Goal: Find specific fact: Find specific fact

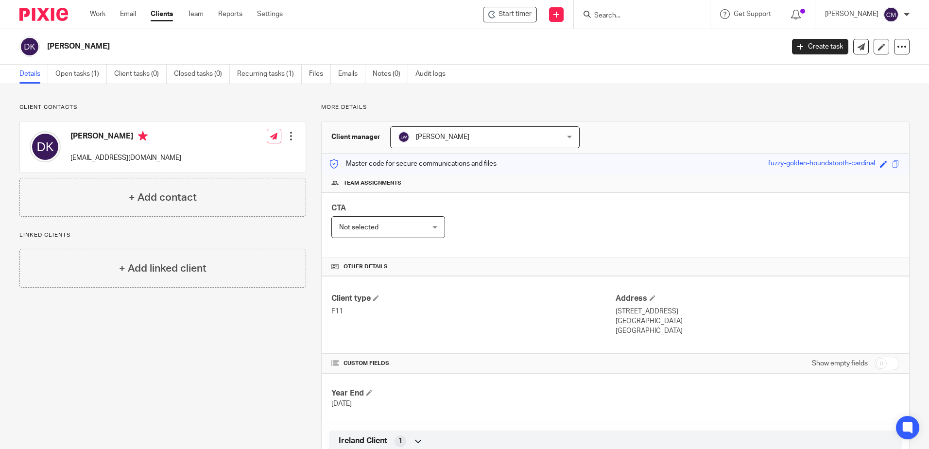
click at [640, 15] on input "Search" at bounding box center [636, 16] width 87 height 9
type input "ORLA RYAN"
click button "submit" at bounding box center [0, 0] width 0 height 0
click at [619, 19] on input "Search" at bounding box center [636, 16] width 87 height 9
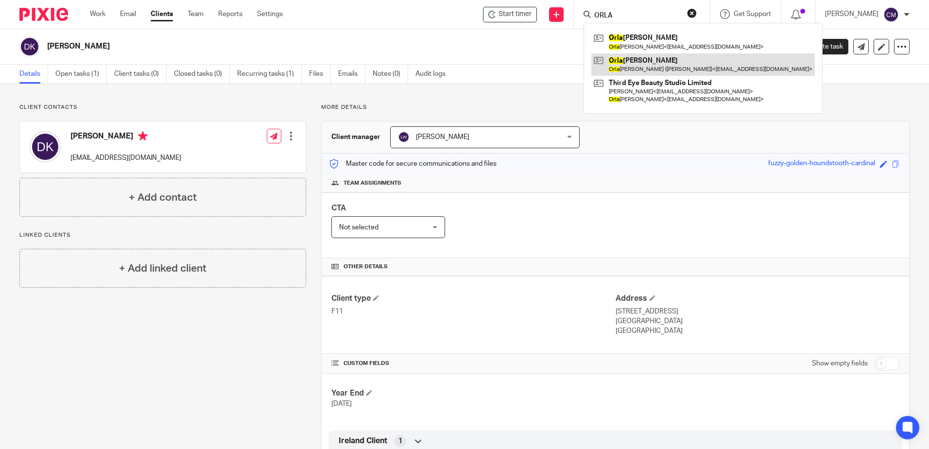
type input "ORLA"
click at [635, 75] on link at bounding box center [702, 64] width 223 height 22
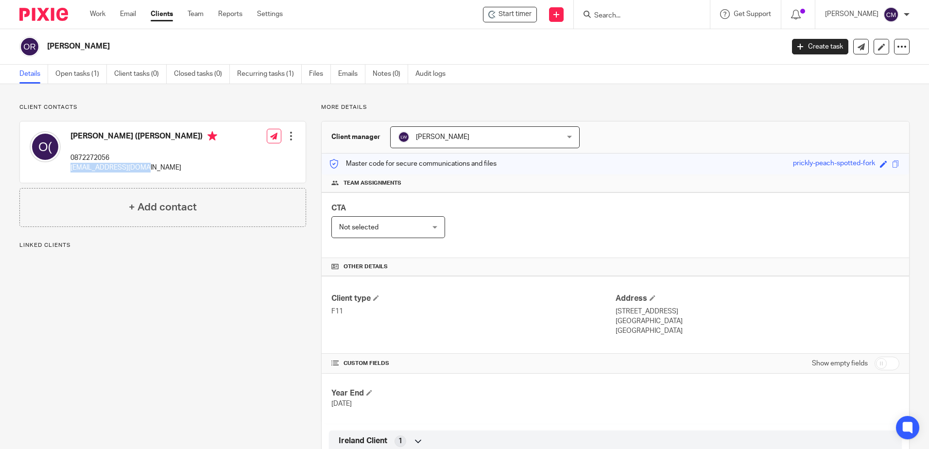
click at [69, 167] on div "Orla Ryan (Kennedy) 0872272056 kennedyofk@gmail.com" at bounding box center [124, 151] width 188 height 51
drag, startPoint x: 69, startPoint y: 167, endPoint x: 76, endPoint y: 166, distance: 6.5
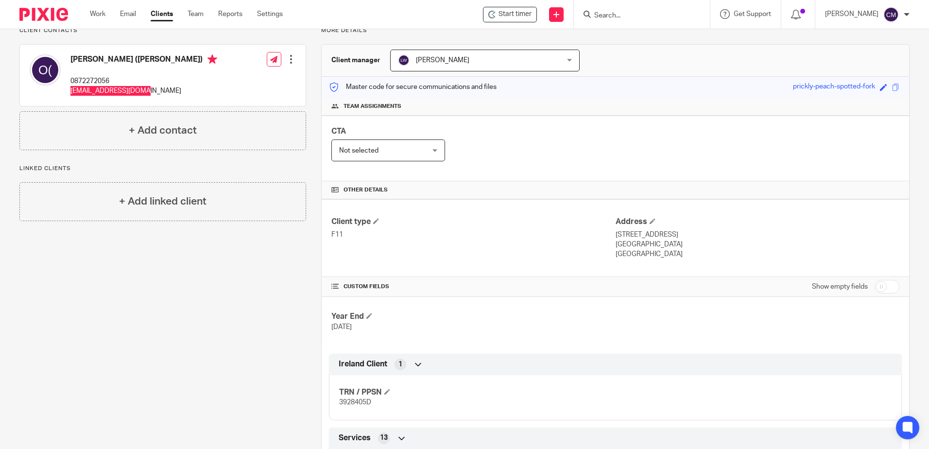
scroll to position [97, 0]
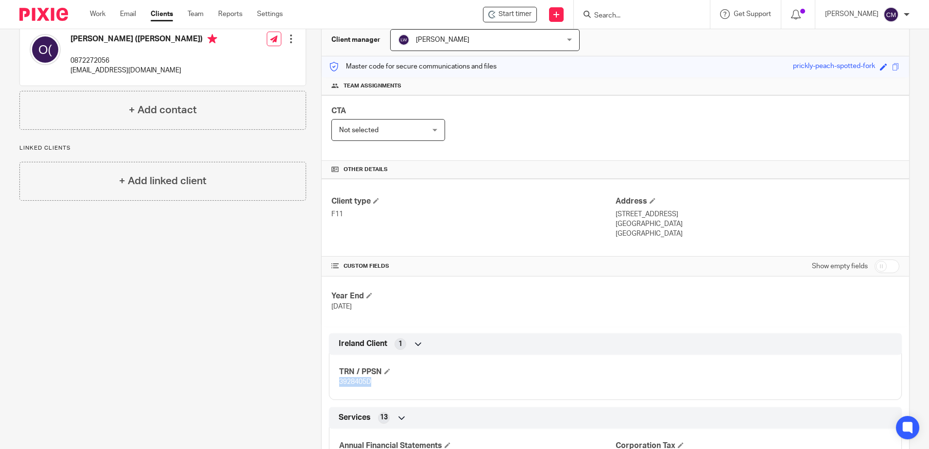
drag, startPoint x: 375, startPoint y: 392, endPoint x: 338, endPoint y: 383, distance: 37.9
click at [338, 383] on div "TRN / PPSN 3928405D" at bounding box center [615, 373] width 573 height 52
copy span "3928405D"
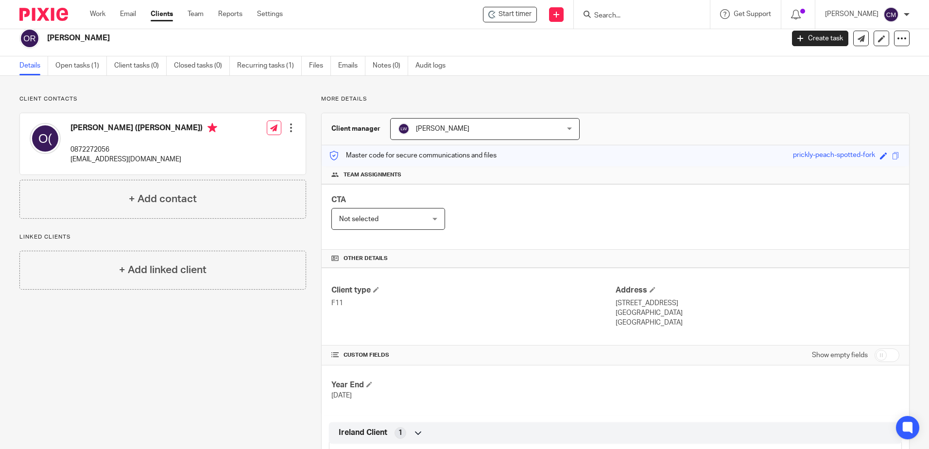
scroll to position [0, 0]
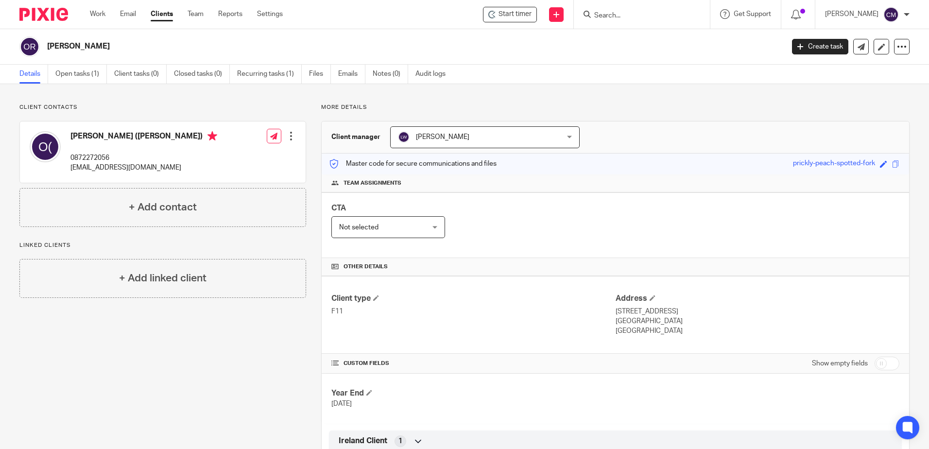
click at [624, 18] on input "Search" at bounding box center [636, 16] width 87 height 9
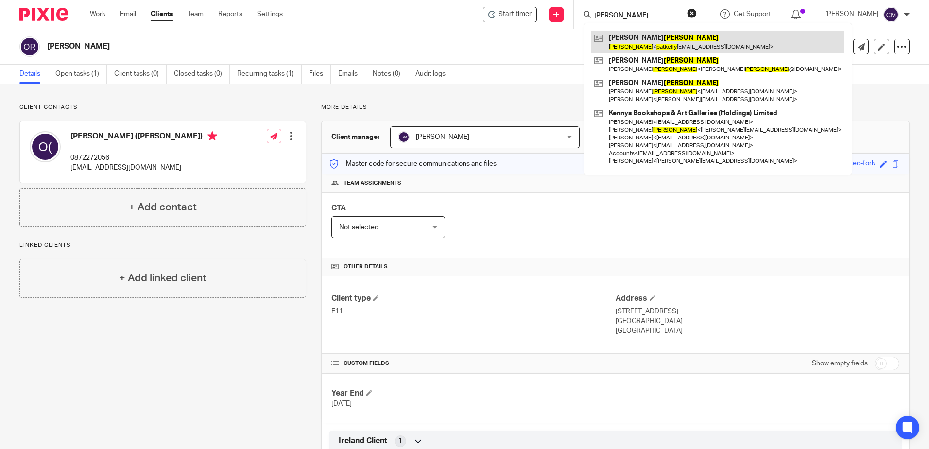
type input "PAT KELLY"
click at [630, 42] on link at bounding box center [717, 42] width 253 height 22
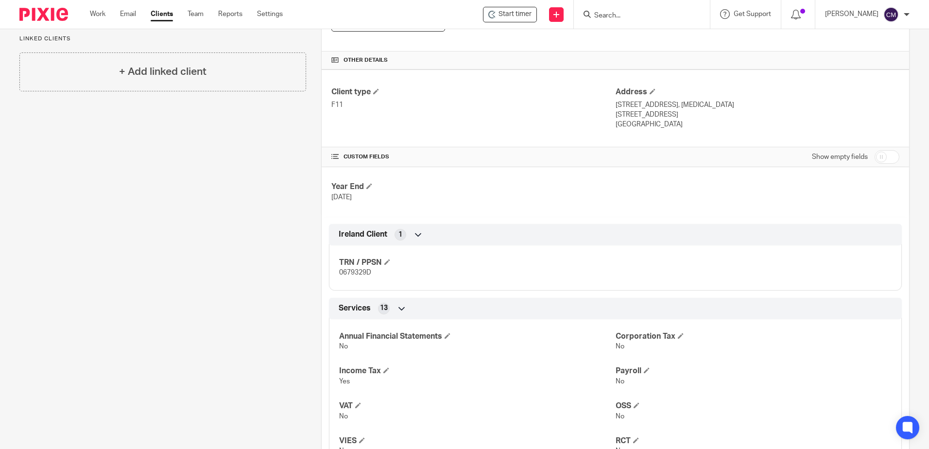
scroll to position [243, 0]
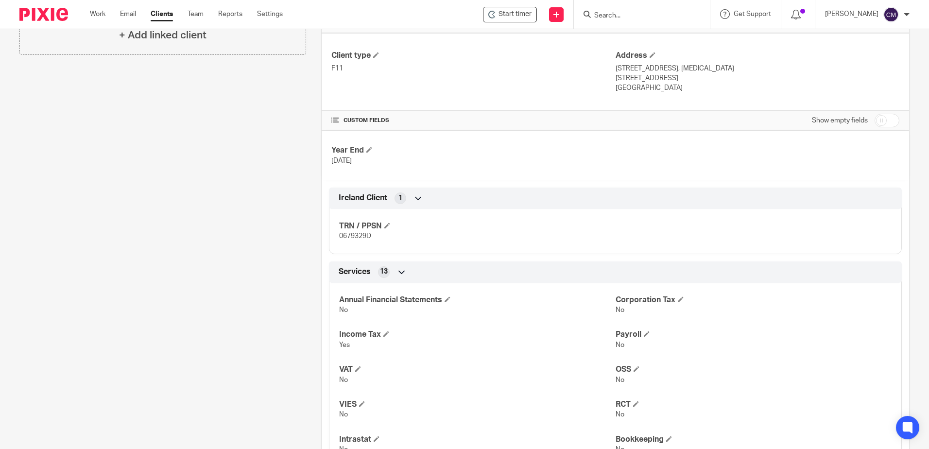
click at [159, 209] on div "Client contacts Pat Kelly 0864029909 patkelly64@yahoo.ie Edit contact Create cl…" at bounding box center [155, 231] width 302 height 741
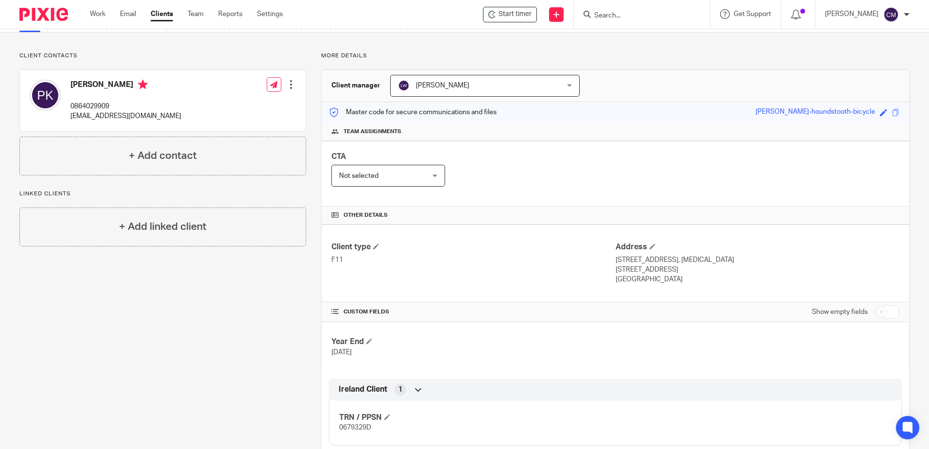
scroll to position [49, 0]
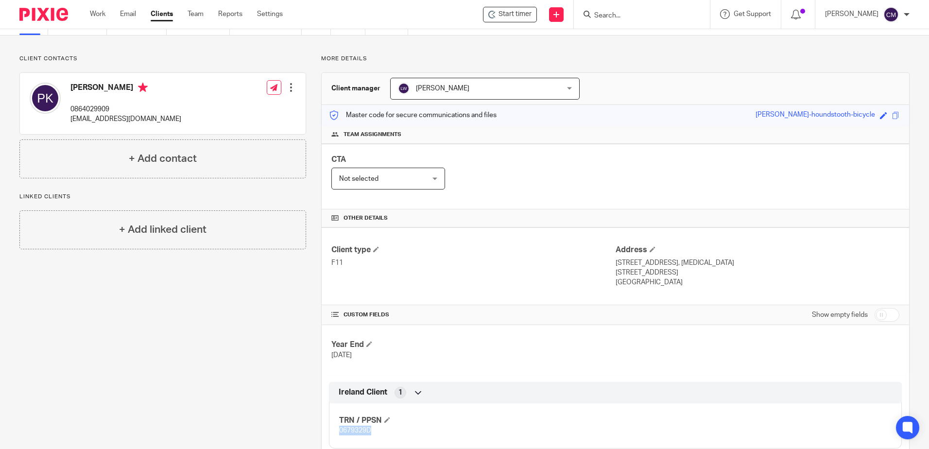
drag, startPoint x: 373, startPoint y: 431, endPoint x: 336, endPoint y: 430, distance: 36.9
click at [336, 430] on div "TRN / PPSN 0679329D" at bounding box center [615, 422] width 573 height 52
drag, startPoint x: 336, startPoint y: 430, endPoint x: 342, endPoint y: 431, distance: 5.4
copy span "0679329D"
drag, startPoint x: 149, startPoint y: 118, endPoint x: 69, endPoint y: 117, distance: 80.2
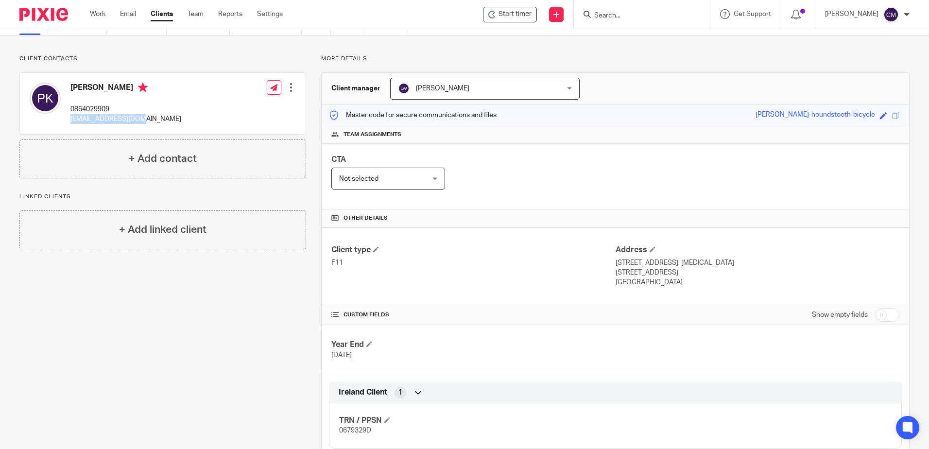
click at [69, 117] on div "Pat Kelly 0864029909 patkelly64@yahoo.ie Edit contact Create client from contac…" at bounding box center [163, 103] width 286 height 61
drag, startPoint x: 69, startPoint y: 117, endPoint x: 82, endPoint y: 118, distance: 12.7
copy p "patkelly64@yahoo.ie"
click at [621, 10] on form at bounding box center [644, 14] width 103 height 12
drag, startPoint x: 617, startPoint y: 33, endPoint x: 615, endPoint y: 27, distance: 6.6
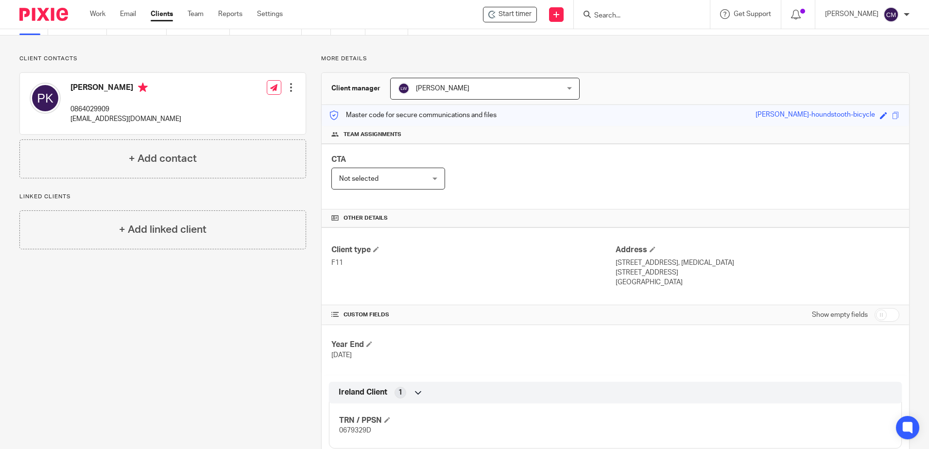
click at [617, 32] on div "Details Open tasks (2) Client tasks (0) Closed tasks (0) Recurring tasks (1) Fi…" at bounding box center [464, 25] width 929 height 19
click at [614, 18] on input "Search" at bounding box center [636, 16] width 87 height 9
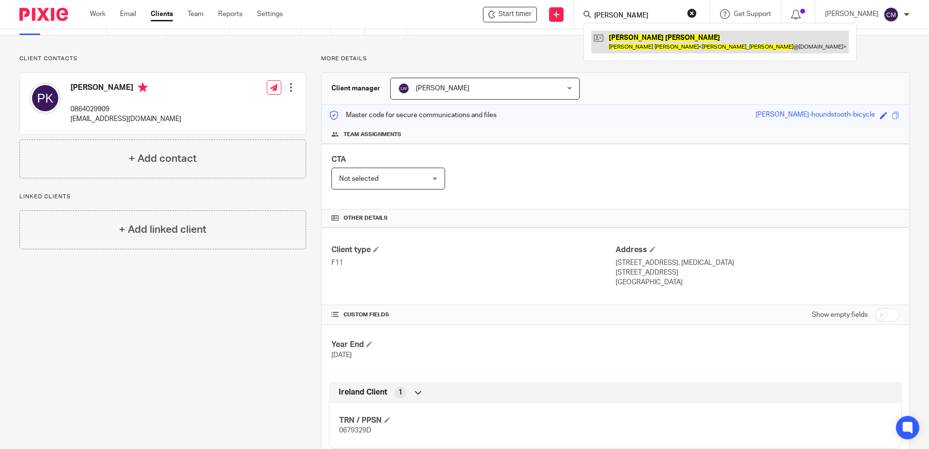
type input "MICHAEL KELLY"
click at [613, 40] on link at bounding box center [719, 42] width 257 height 22
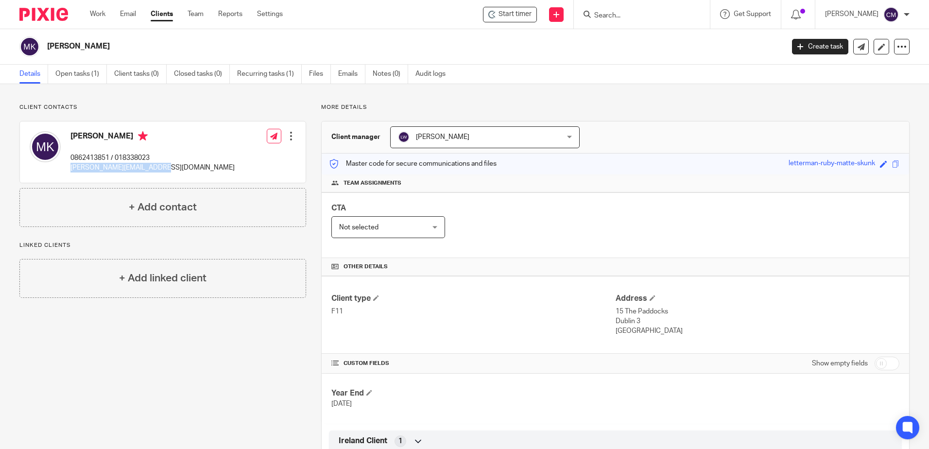
drag, startPoint x: 154, startPoint y: 170, endPoint x: 70, endPoint y: 174, distance: 84.2
click at [70, 174] on div "Michael Kelly 0862413851 / 018338023 michael_kelly@hotmail.com" at bounding box center [132, 151] width 205 height 51
drag, startPoint x: 70, startPoint y: 174, endPoint x: 100, endPoint y: 171, distance: 29.4
copy p "michael_kelly@hotmail.com"
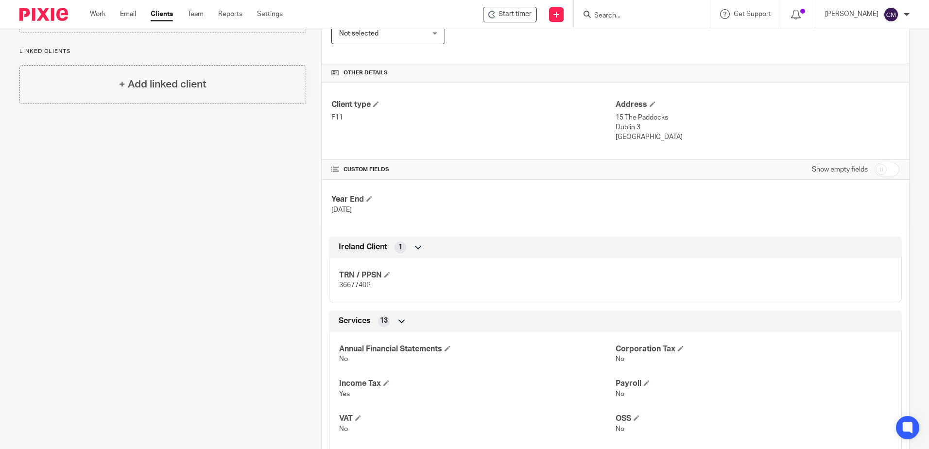
scroll to position [194, 0]
drag, startPoint x: 374, startPoint y: 281, endPoint x: 336, endPoint y: 283, distance: 38.0
click at [336, 283] on div "TRN / PPSN 3667740P" at bounding box center [615, 276] width 573 height 52
copy span "3667740P"
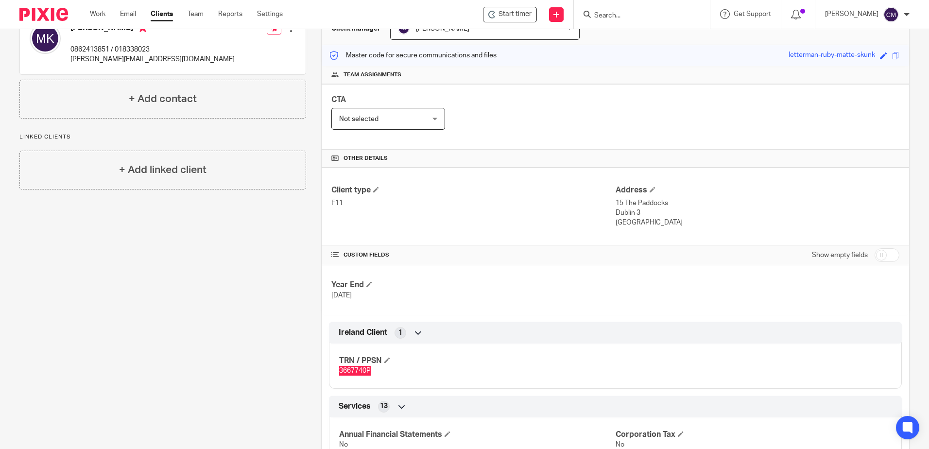
scroll to position [0, 0]
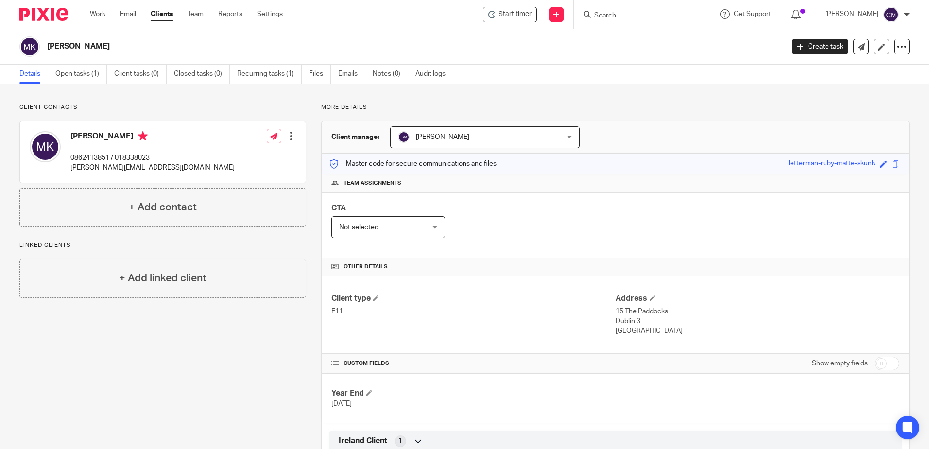
click at [640, 19] on input "Search" at bounding box center [636, 16] width 87 height 9
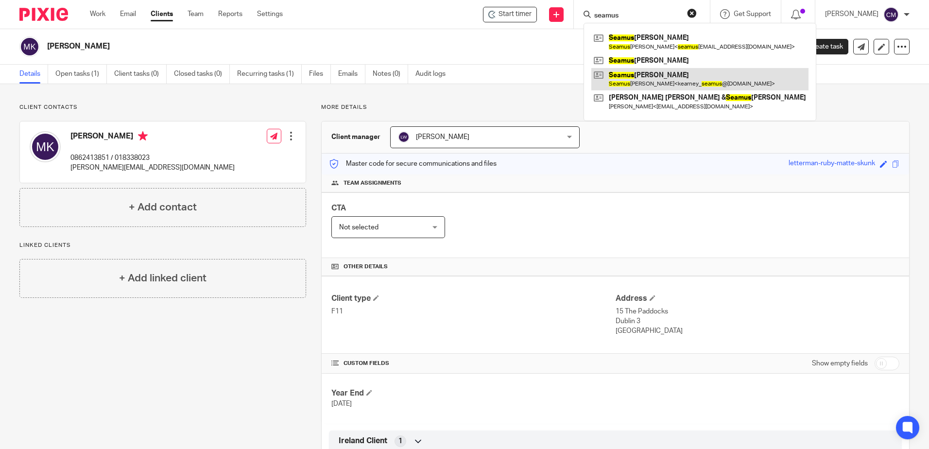
type input "seamus"
click at [650, 72] on link at bounding box center [699, 79] width 217 height 22
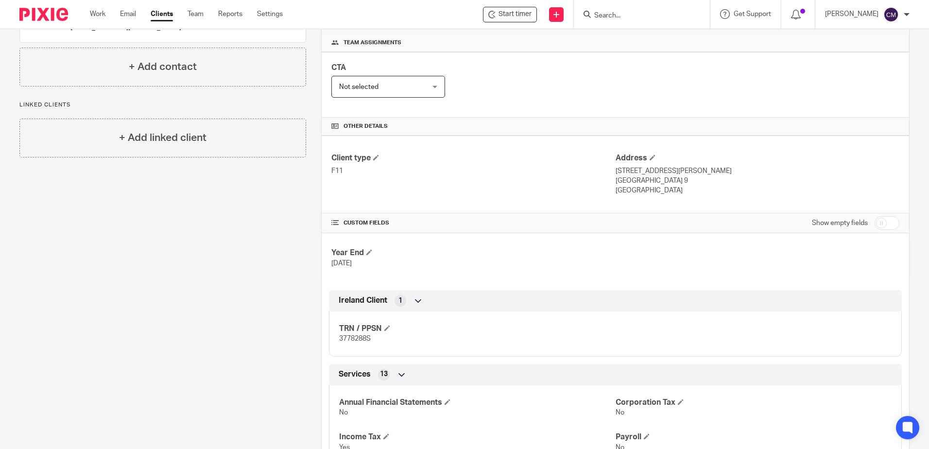
scroll to position [146, 0]
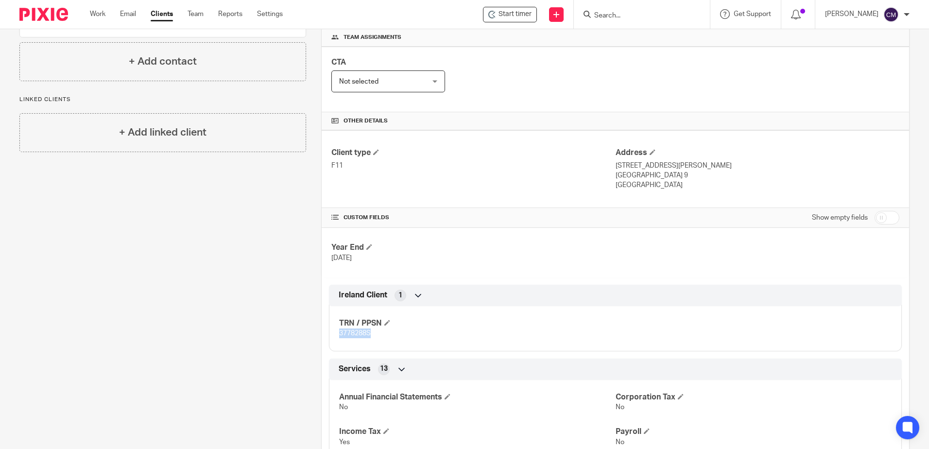
drag, startPoint x: 371, startPoint y: 334, endPoint x: 331, endPoint y: 333, distance: 39.9
click at [331, 333] on div "TRN / PPSN 3778288S" at bounding box center [615, 325] width 573 height 52
drag, startPoint x: 331, startPoint y: 333, endPoint x: 350, endPoint y: 330, distance: 18.7
copy span "3778288S"
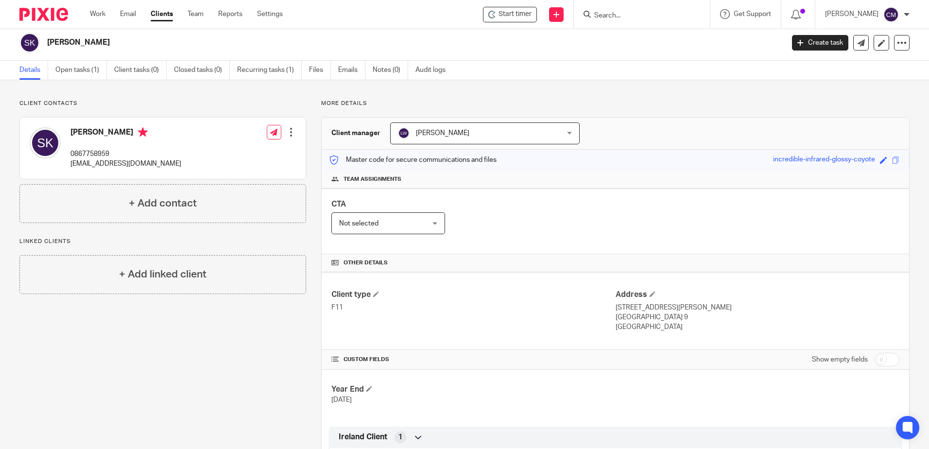
scroll to position [0, 0]
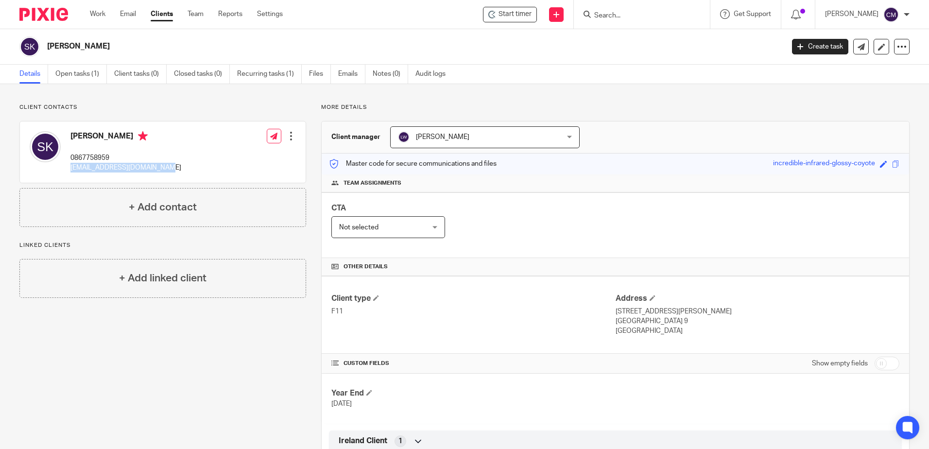
drag, startPoint x: 172, startPoint y: 172, endPoint x: 71, endPoint y: 171, distance: 101.5
click at [71, 171] on div "[PERSON_NAME] 0867758959 [EMAIL_ADDRESS][DOMAIN_NAME] Edit contact Create clien…" at bounding box center [163, 151] width 286 height 61
copy p "[EMAIL_ADDRESS][DOMAIN_NAME]"
click at [624, 10] on form at bounding box center [644, 14] width 103 height 12
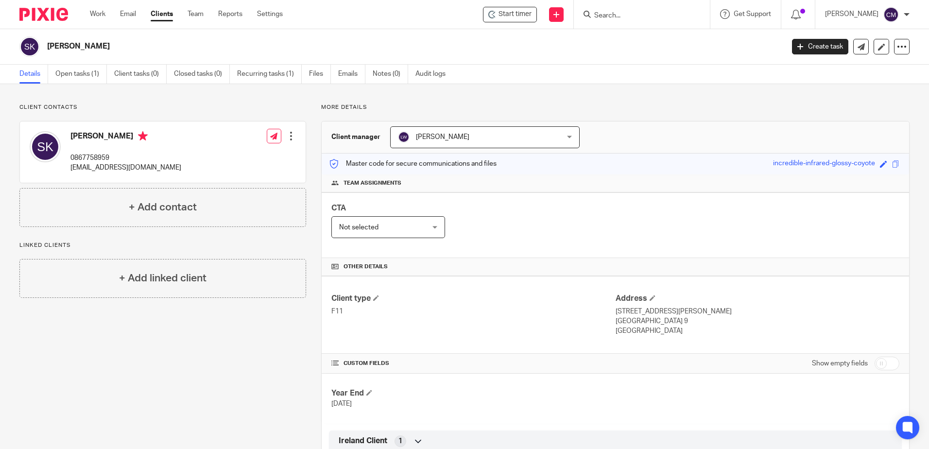
click at [625, 17] on input "Search" at bounding box center [636, 16] width 87 height 9
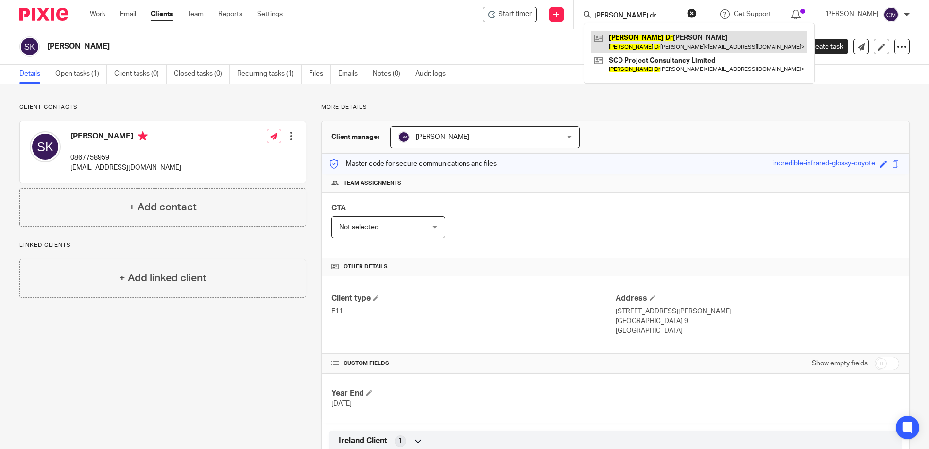
type input "[PERSON_NAME] dr"
click at [642, 41] on link at bounding box center [699, 42] width 216 height 22
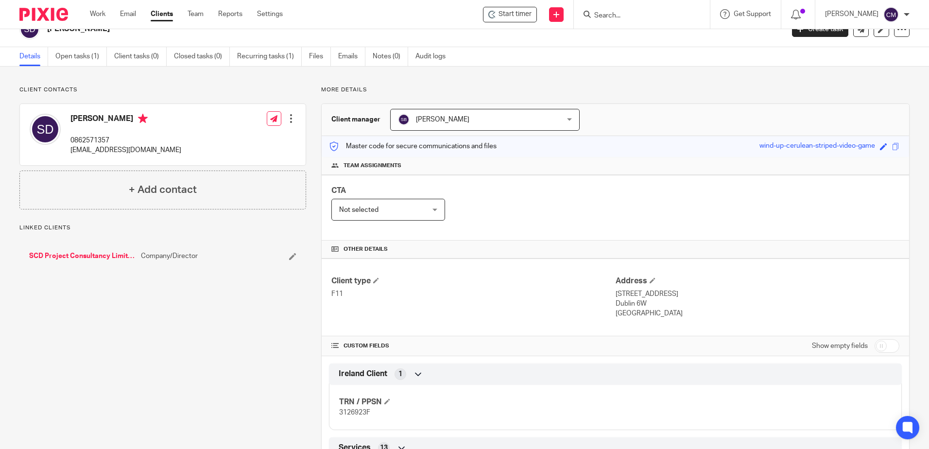
scroll to position [49, 0]
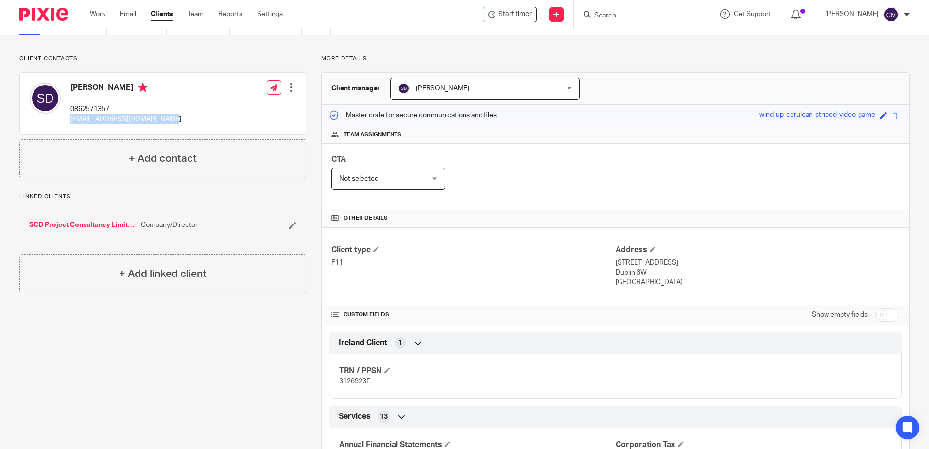
drag, startPoint x: 91, startPoint y: 127, endPoint x: 68, endPoint y: 116, distance: 25.2
click at [68, 116] on div "[PERSON_NAME] 0862571357 [EMAIL_ADDRESS][DOMAIN_NAME] Edit contact Create clien…" at bounding box center [163, 103] width 286 height 61
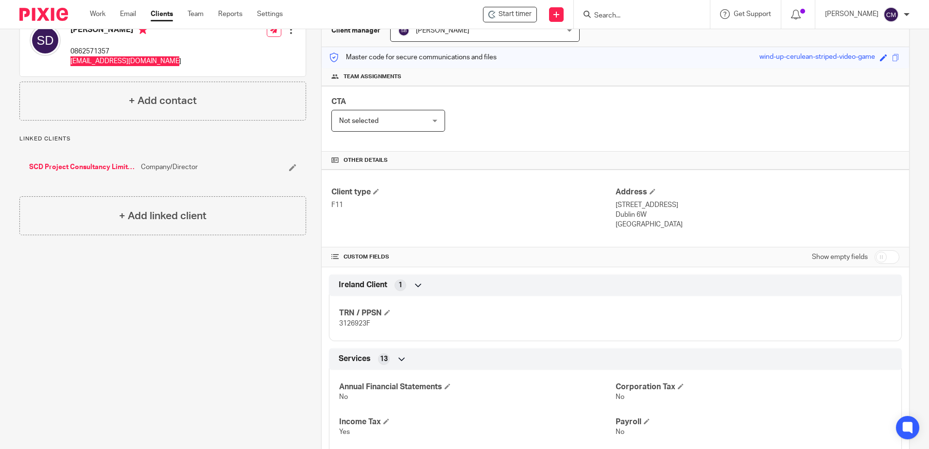
scroll to position [194, 0]
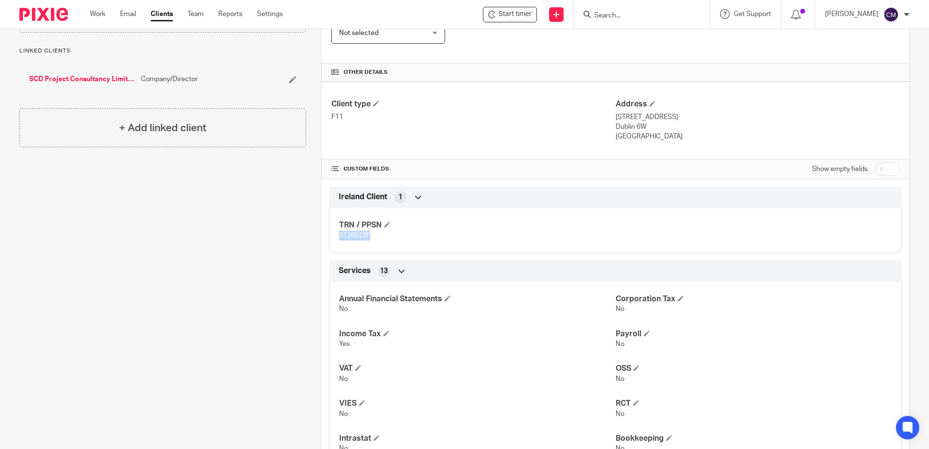
drag, startPoint x: 374, startPoint y: 237, endPoint x: 338, endPoint y: 236, distance: 36.0
click at [339, 236] on p "3126923F" at bounding box center [477, 236] width 276 height 10
copy span "3126923F"
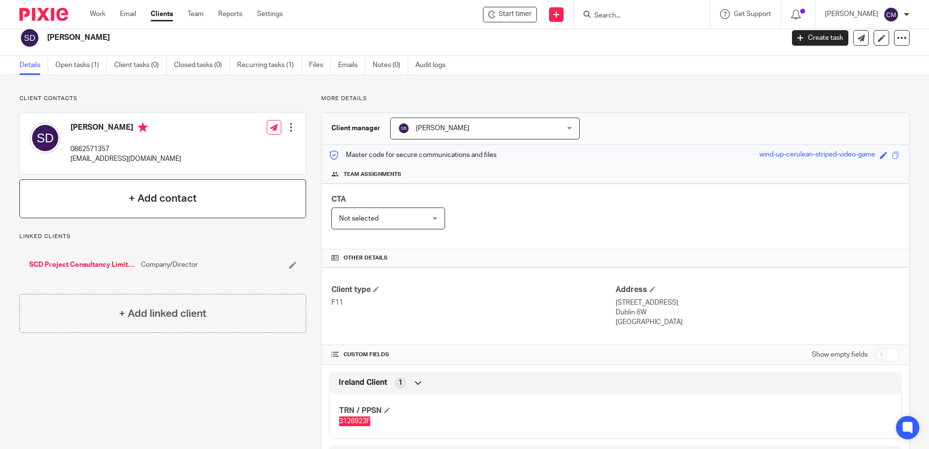
scroll to position [0, 0]
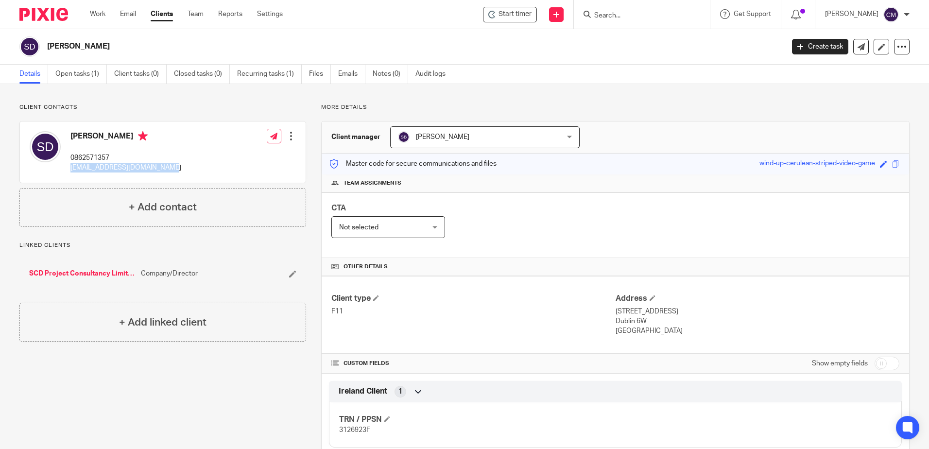
drag, startPoint x: 173, startPoint y: 168, endPoint x: 71, endPoint y: 176, distance: 102.3
click at [71, 176] on div "Sean Drudy 0862571357 scdengconsultancy@gmail.com Edit contact Create client fr…" at bounding box center [163, 151] width 286 height 61
drag, startPoint x: 71, startPoint y: 176, endPoint x: 76, endPoint y: 170, distance: 8.0
copy p "scdengconsultancy@gmail.com"
click at [178, 387] on div "Client contacts Sean Drudy 0862571357 scdengconsultancy@gmail.com Edit contact …" at bounding box center [155, 449] width 302 height 692
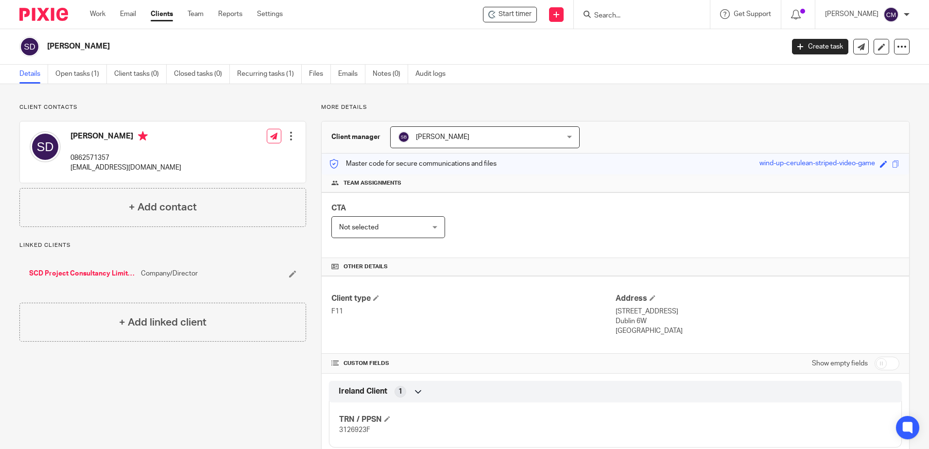
click at [617, 5] on div at bounding box center [642, 14] width 136 height 29
click at [627, 19] on input "Search" at bounding box center [636, 16] width 87 height 9
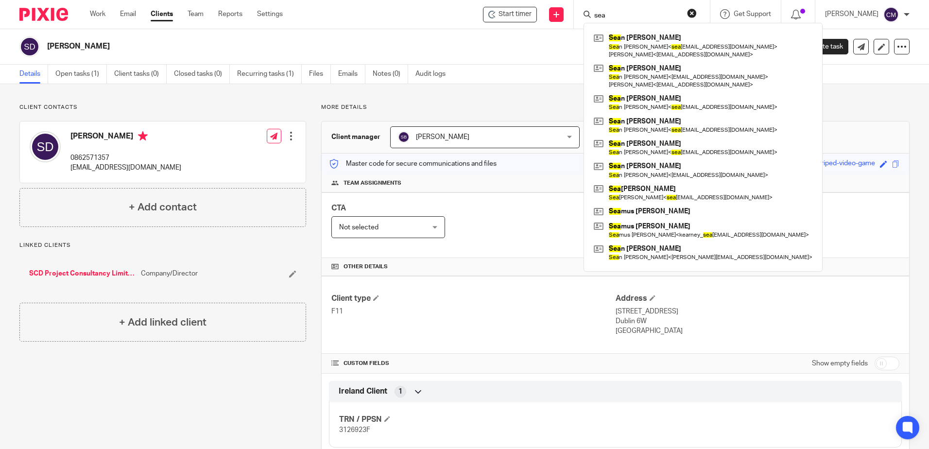
type input "sea"
click at [133, 421] on div "Client contacts Sean Drudy 0862571357 scdengconsultancy@gmail.com Edit contact …" at bounding box center [155, 449] width 302 height 692
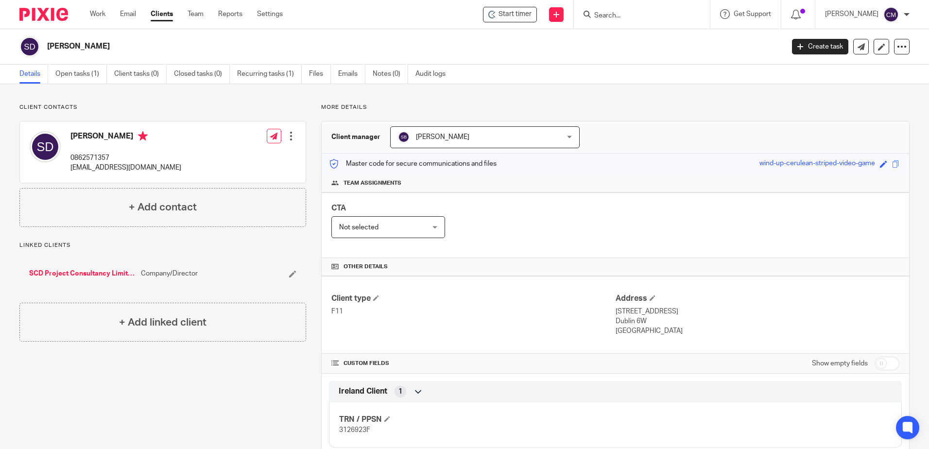
click at [624, 17] on input "Search" at bounding box center [636, 16] width 87 height 9
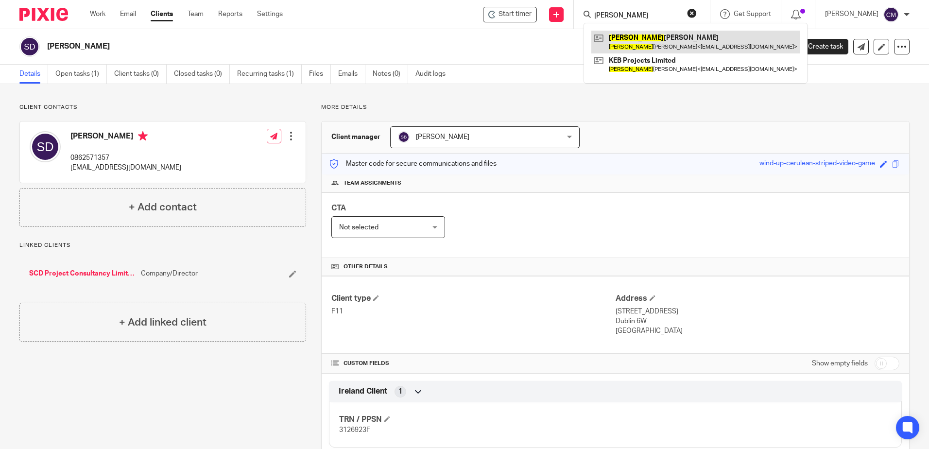
type input "kevin"
click at [633, 39] on link at bounding box center [695, 42] width 208 height 22
click at [638, 44] on link at bounding box center [695, 42] width 208 height 22
click at [639, 44] on link at bounding box center [695, 42] width 208 height 22
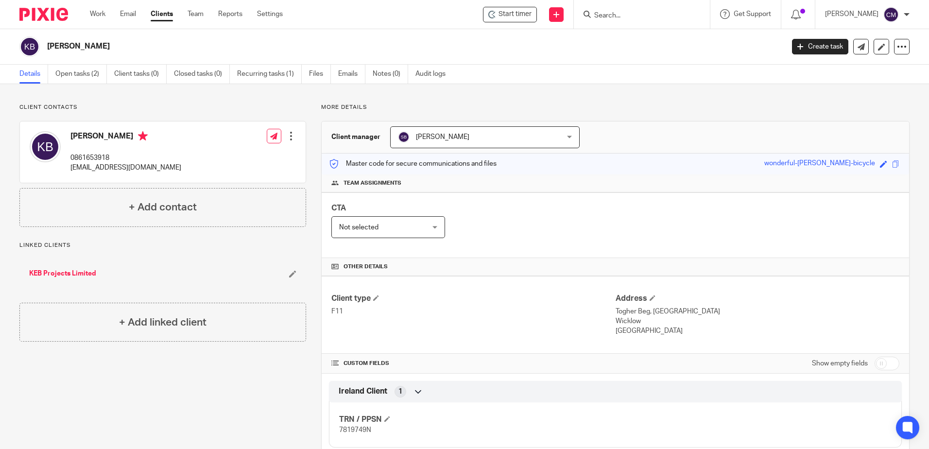
drag, startPoint x: 189, startPoint y: 396, endPoint x: 54, endPoint y: 399, distance: 135.1
click at [189, 396] on div "Client contacts [PERSON_NAME] 0861653918 [EMAIL_ADDRESS][DOMAIN_NAME] Edit cont…" at bounding box center [155, 449] width 302 height 692
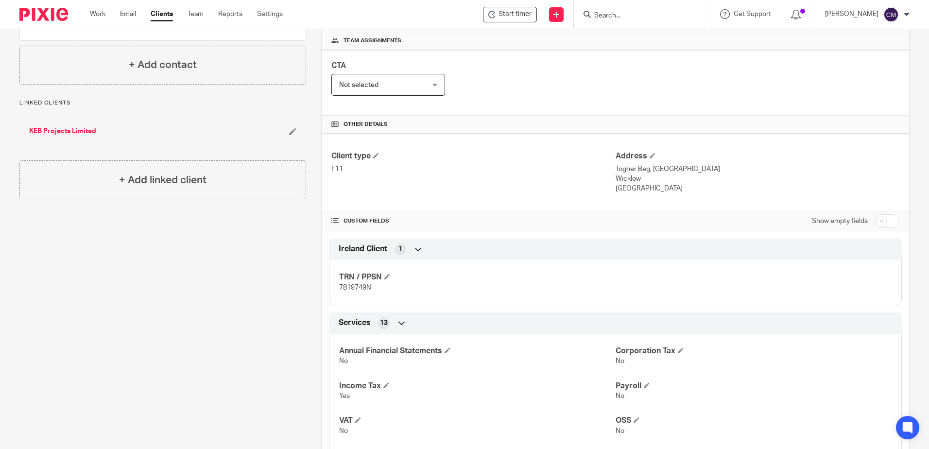
scroll to position [146, 0]
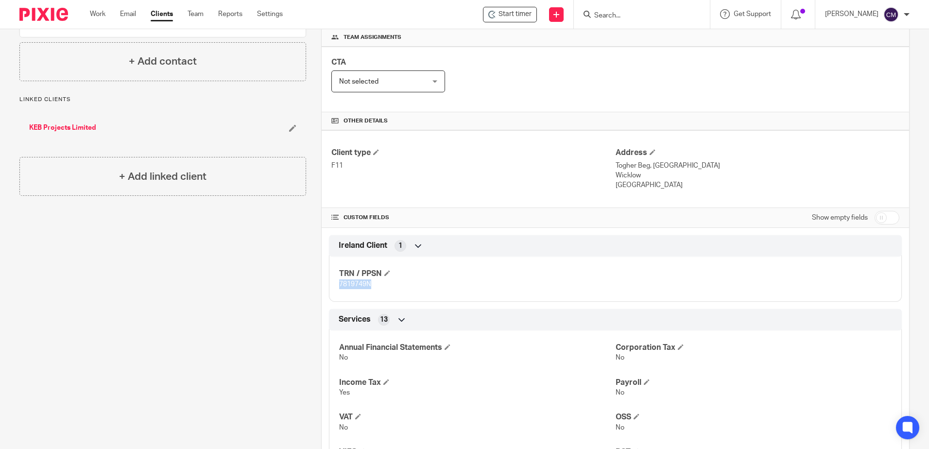
drag, startPoint x: 408, startPoint y: 287, endPoint x: 317, endPoint y: 288, distance: 90.8
click at [317, 288] on div "More details Client manager Sandra Berry Sandra Berry Arvinder Sheil Bernie Fit…" at bounding box center [607, 304] width 603 height 692
drag, startPoint x: 317, startPoint y: 288, endPoint x: 345, endPoint y: 285, distance: 28.8
copy span "7819749N"
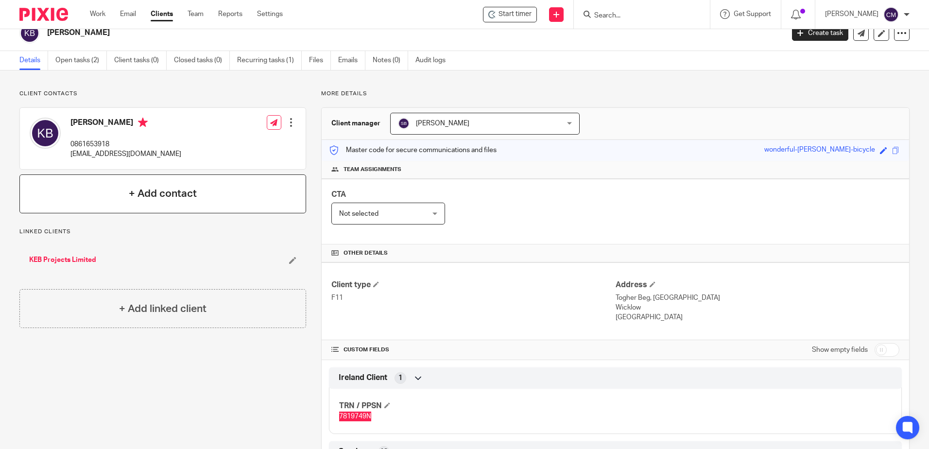
scroll to position [0, 0]
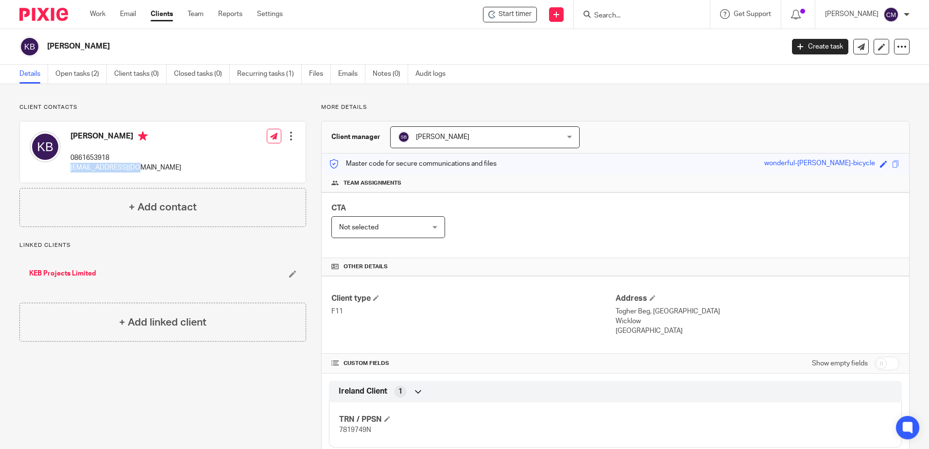
drag, startPoint x: 145, startPoint y: 171, endPoint x: 71, endPoint y: 169, distance: 73.4
click at [71, 169] on div "Kevin Belton 0861653918 kev112@hotmail.com Edit contact Create client from cont…" at bounding box center [163, 151] width 286 height 61
copy p "kev112@hotmail.com"
click at [616, 21] on div at bounding box center [642, 14] width 136 height 29
click at [616, 20] on form at bounding box center [644, 14] width 103 height 12
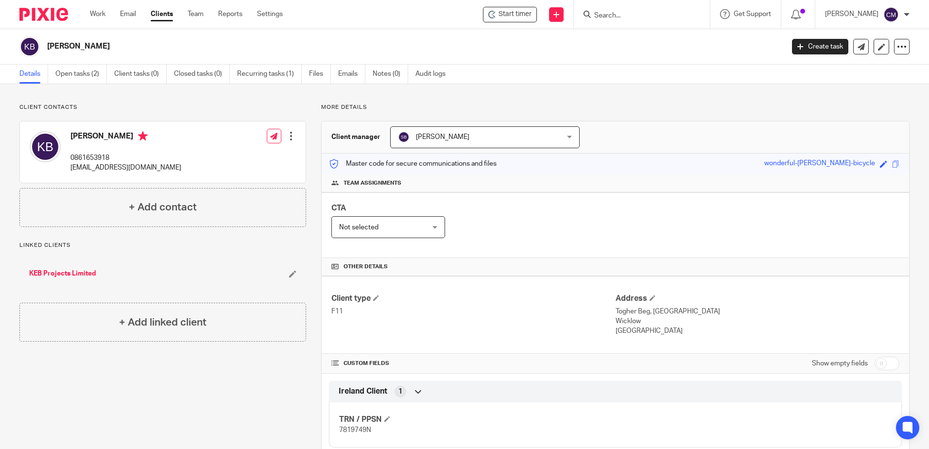
click at [616, 17] on input "Search" at bounding box center [636, 16] width 87 height 9
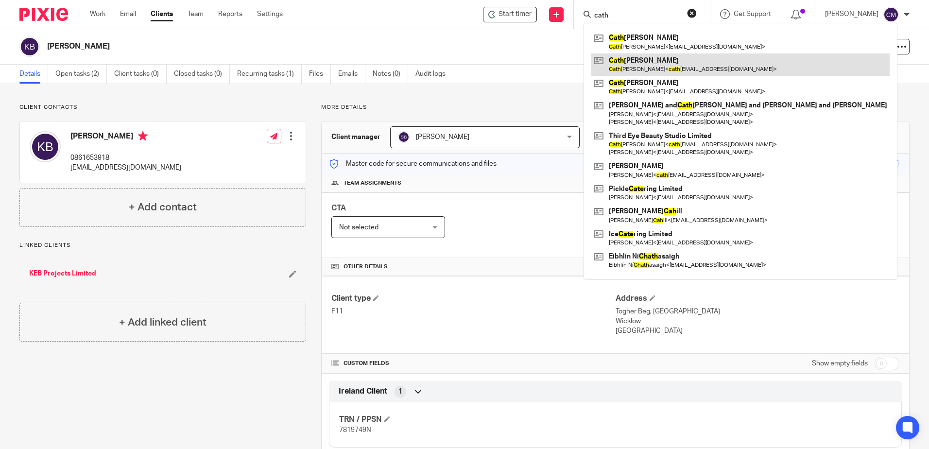
type input "cath"
click at [636, 56] on link at bounding box center [740, 64] width 298 height 22
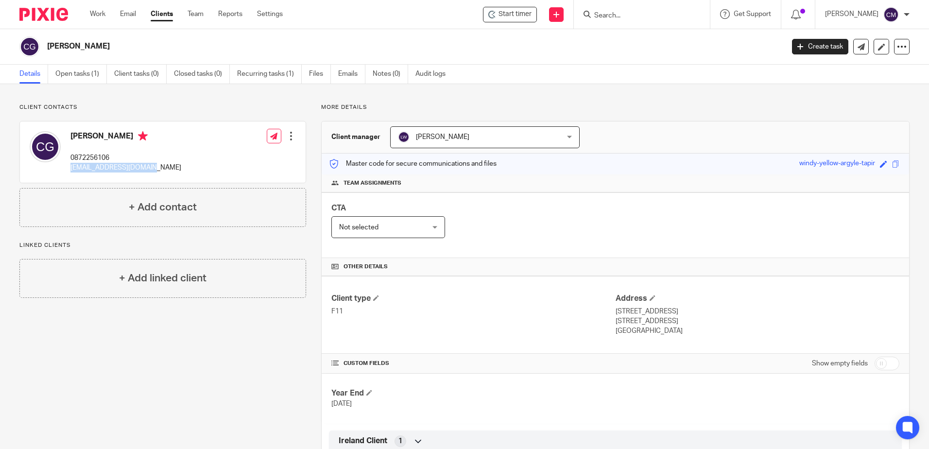
drag, startPoint x: 152, startPoint y: 170, endPoint x: 70, endPoint y: 167, distance: 81.6
click at [70, 167] on div "[PERSON_NAME] 0872256106 [EMAIL_ADDRESS][DOMAIN_NAME] Edit contact Create clien…" at bounding box center [163, 151] width 286 height 61
drag, startPoint x: 70, startPoint y: 167, endPoint x: 77, endPoint y: 169, distance: 7.0
copy p "cathalgarrad@gmail.com"
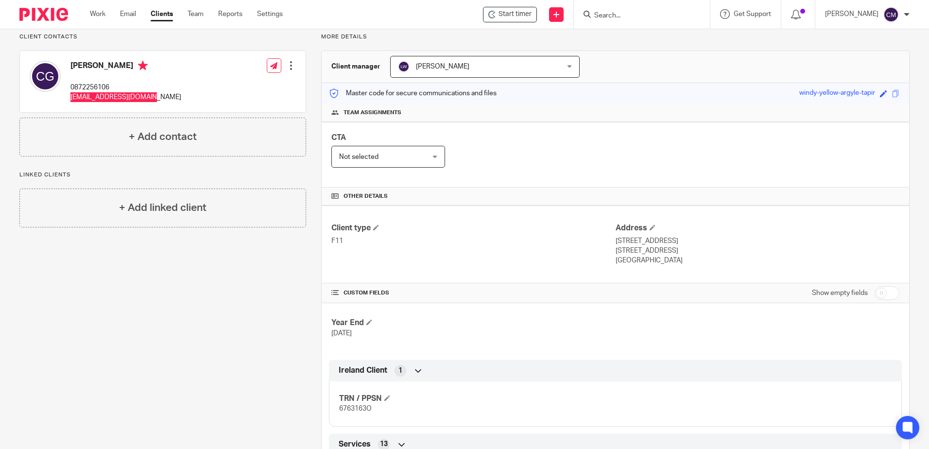
scroll to position [146, 0]
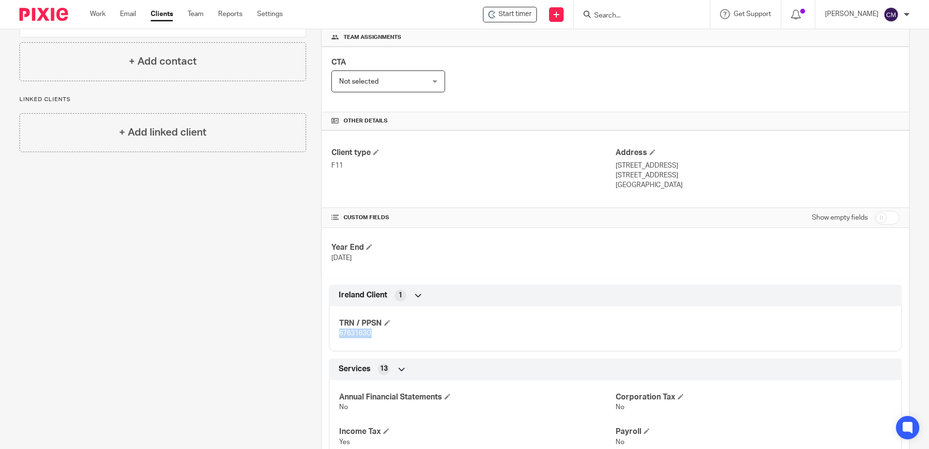
drag, startPoint x: 394, startPoint y: 338, endPoint x: 337, endPoint y: 332, distance: 57.6
click at [339, 332] on p "6763163O" at bounding box center [477, 333] width 276 height 10
copy span "6763163O"
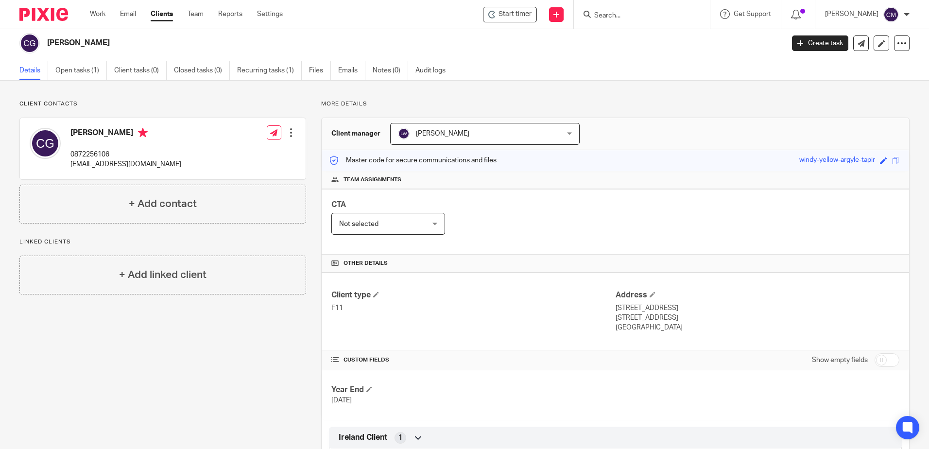
scroll to position [0, 0]
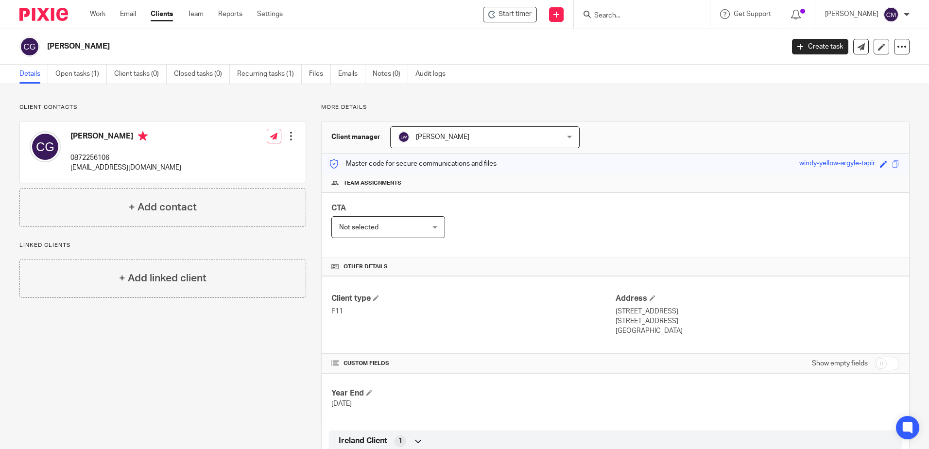
click at [607, 16] on input "Search" at bounding box center [636, 16] width 87 height 9
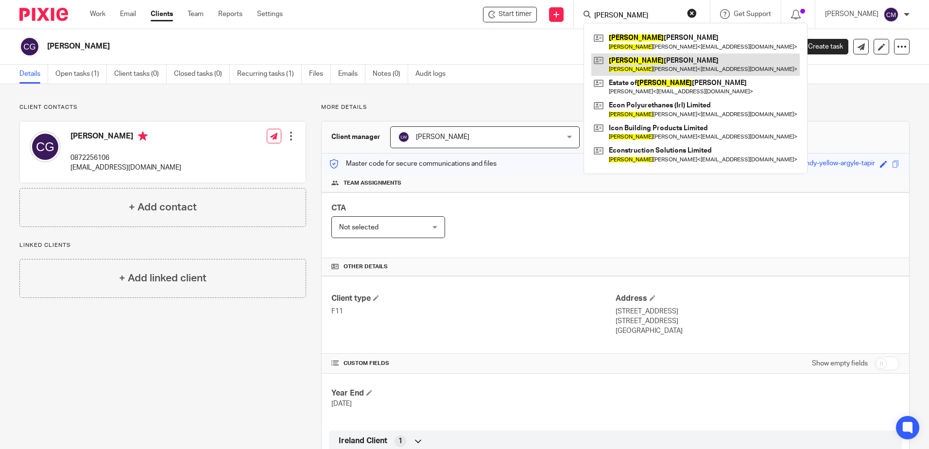
type input "elizabeth"
click at [640, 66] on link at bounding box center [695, 64] width 208 height 22
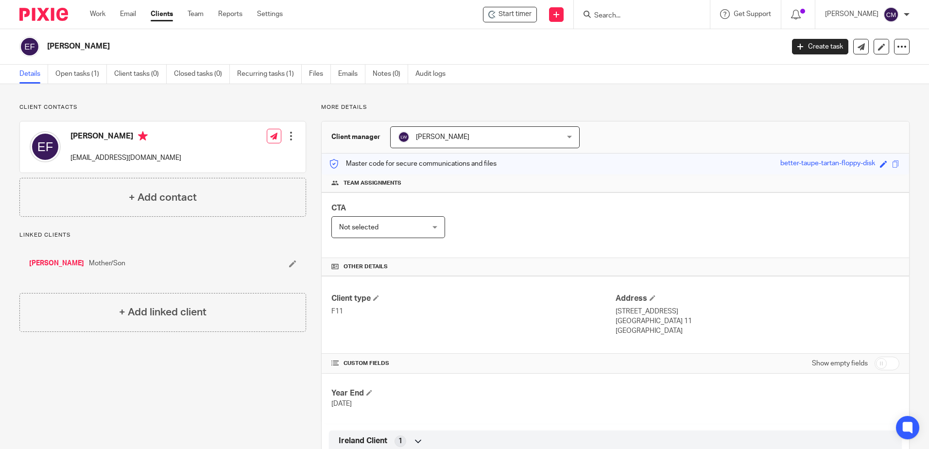
click at [632, 16] on input "Search" at bounding box center [636, 16] width 87 height 9
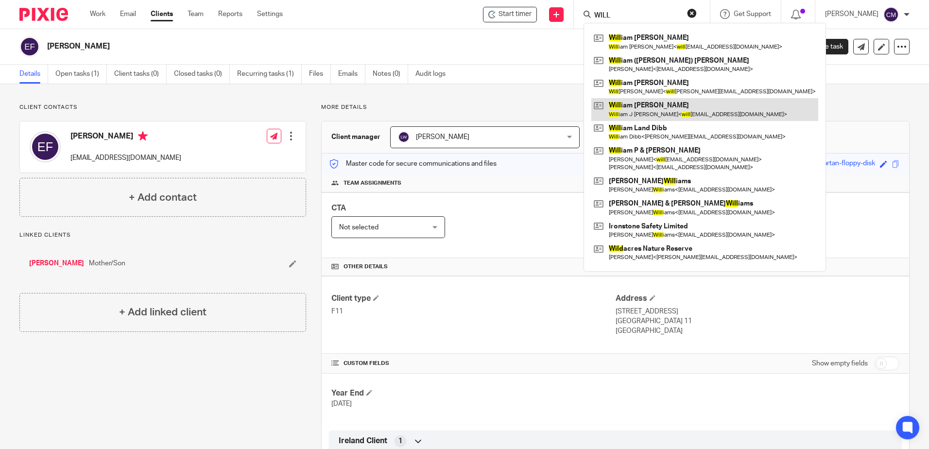
type input "WILL"
click at [673, 116] on link at bounding box center [704, 109] width 227 height 22
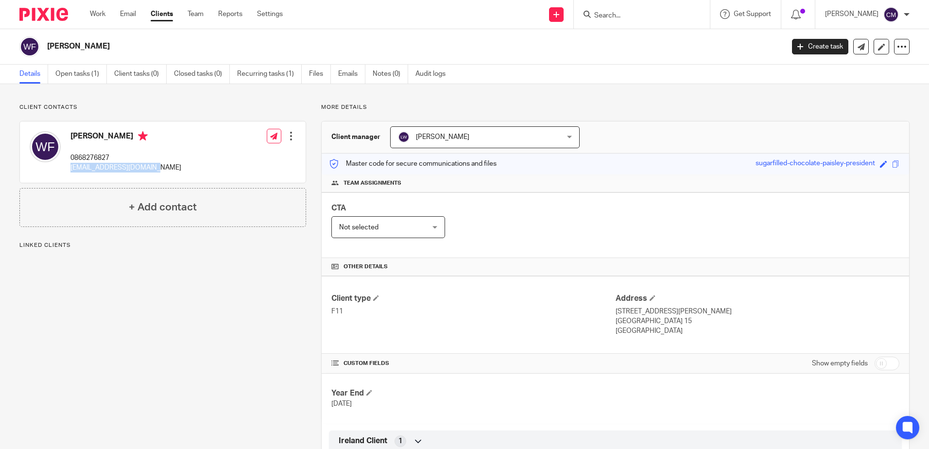
drag, startPoint x: 164, startPoint y: 170, endPoint x: 71, endPoint y: 173, distance: 92.8
click at [71, 173] on div "[PERSON_NAME] 0868276827 [EMAIL_ADDRESS][DOMAIN_NAME] Edit contact Create clien…" at bounding box center [163, 151] width 286 height 61
drag, startPoint x: 71, startPoint y: 173, endPoint x: 77, endPoint y: 164, distance: 10.7
copy p "[EMAIL_ADDRESS][DOMAIN_NAME]"
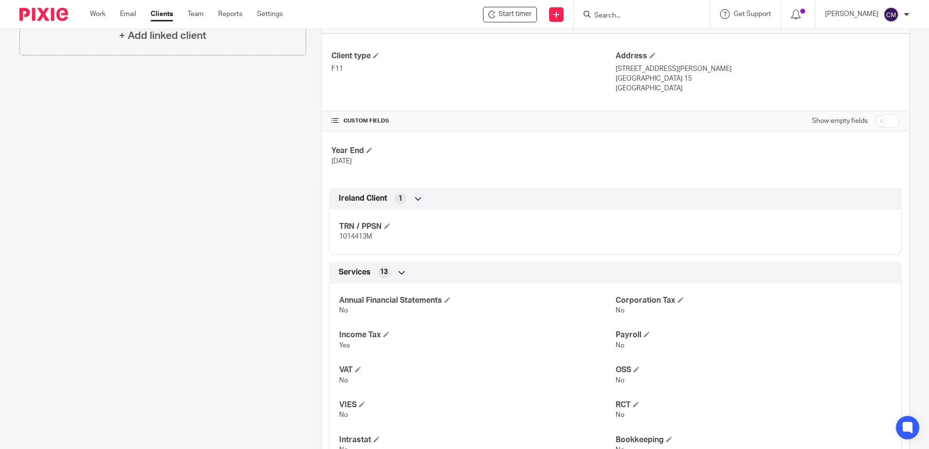
scroll to position [243, 0]
drag, startPoint x: 389, startPoint y: 240, endPoint x: 337, endPoint y: 237, distance: 52.6
click at [339, 237] on p "1014413M" at bounding box center [477, 236] width 276 height 10
copy span "1014413M"
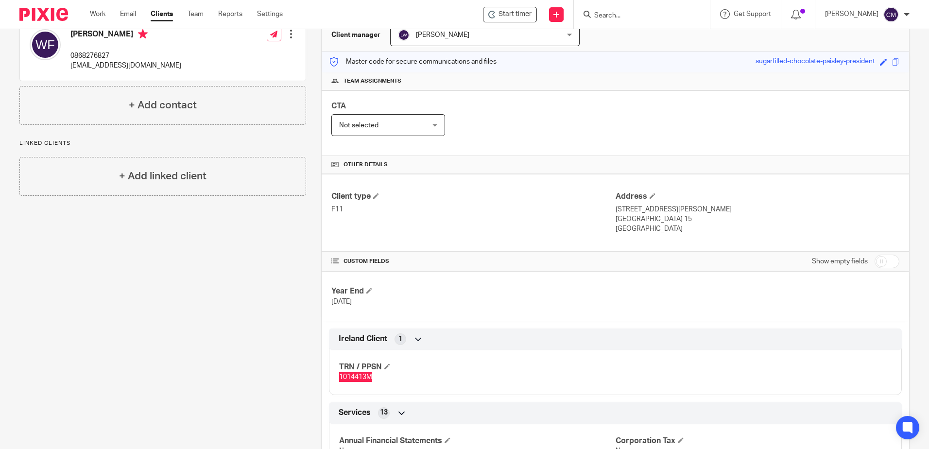
scroll to position [0, 0]
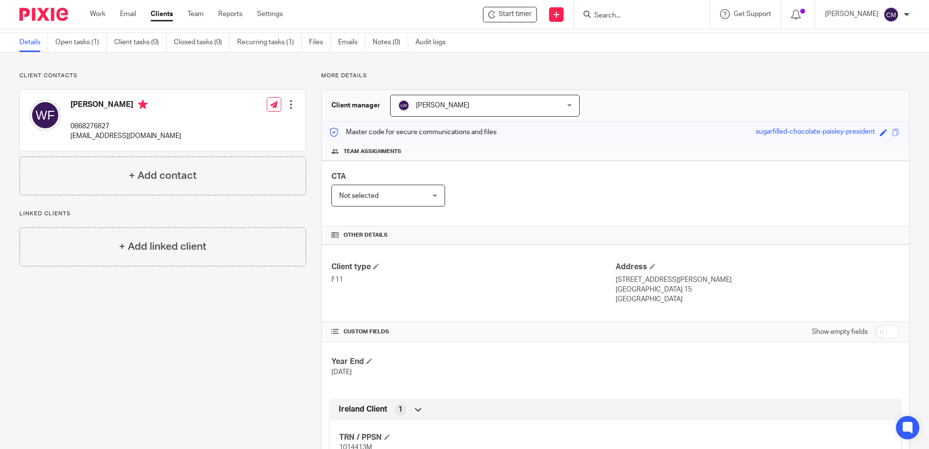
scroll to position [49, 0]
